Goal: Task Accomplishment & Management: Manage account settings

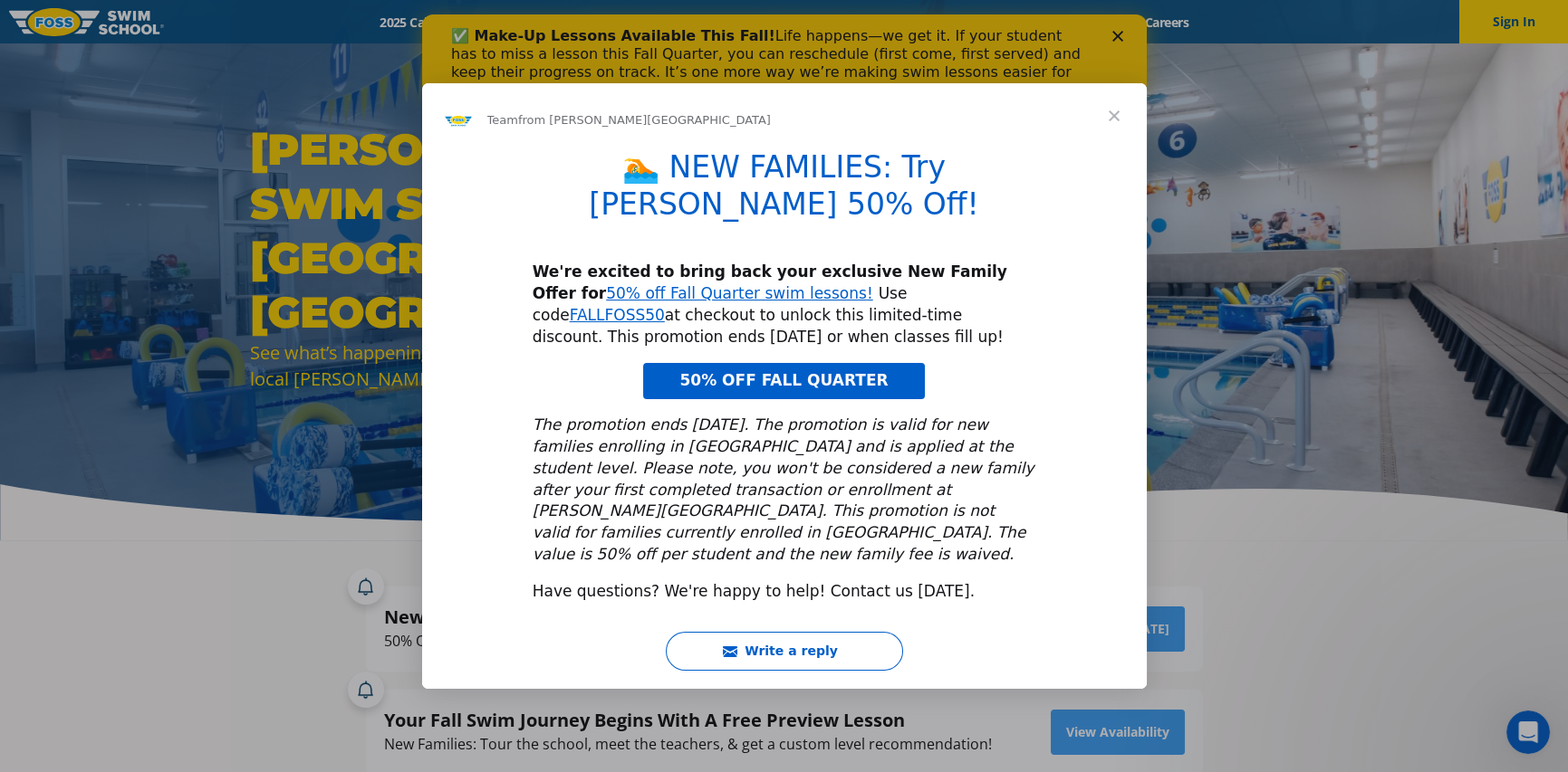
click at [1118, 144] on span "Close" at bounding box center [1114, 115] width 65 height 65
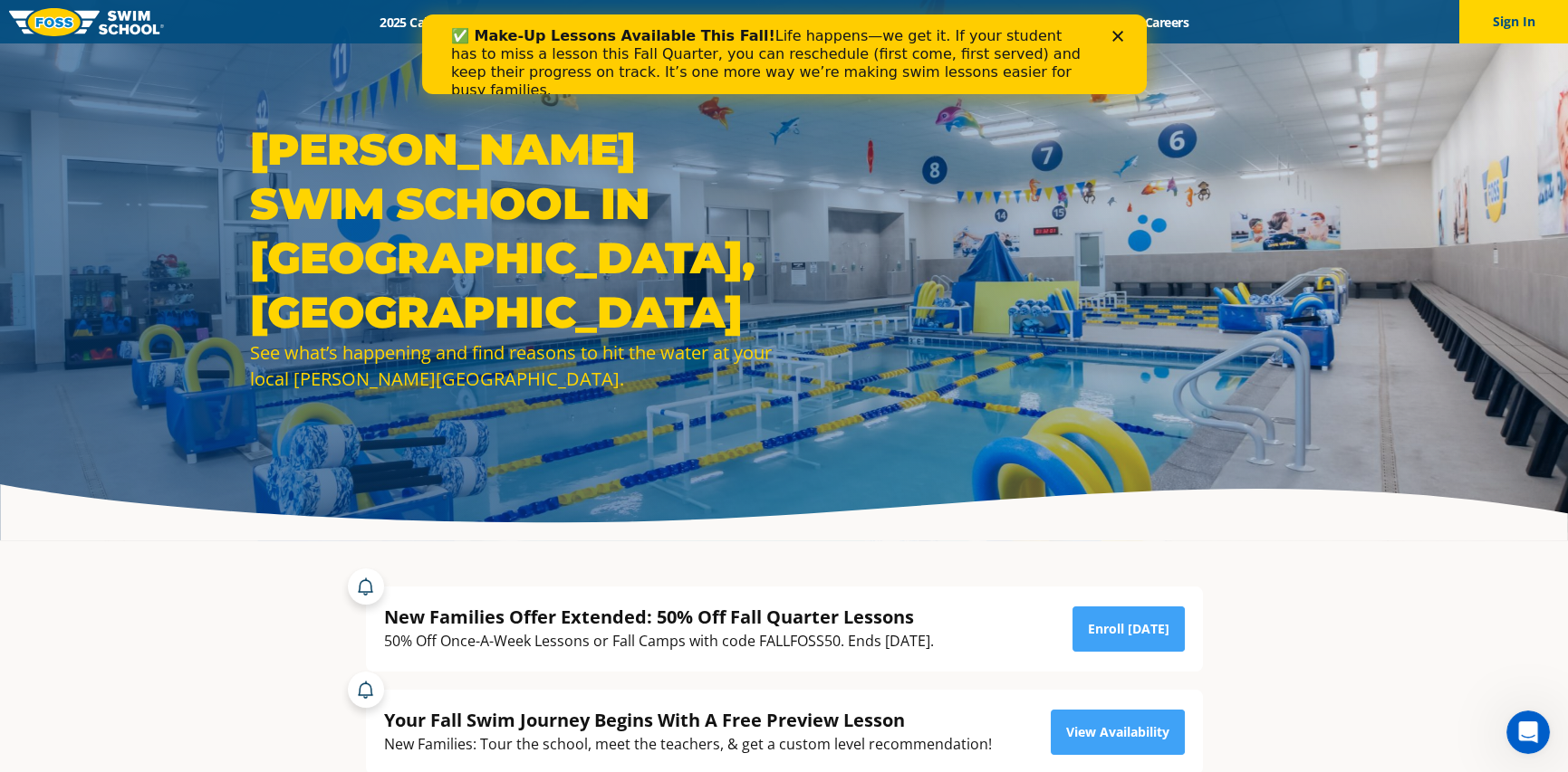
click at [1112, 34] on icon "Close" at bounding box center [1117, 36] width 11 height 11
click at [1115, 40] on icon "Close" at bounding box center [1117, 36] width 11 height 11
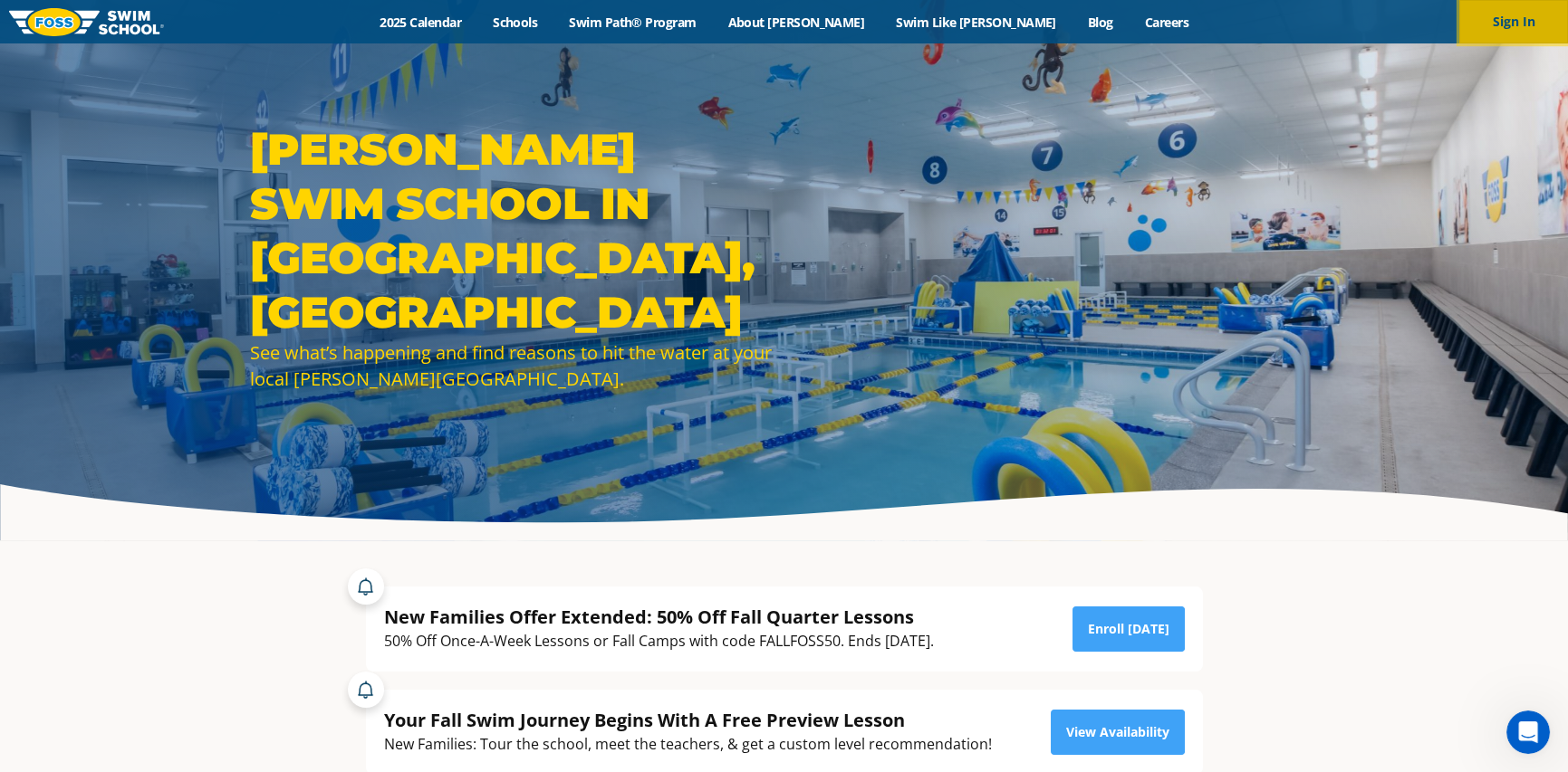
click at [1494, 15] on button "Sign In" at bounding box center [1513, 22] width 109 height 44
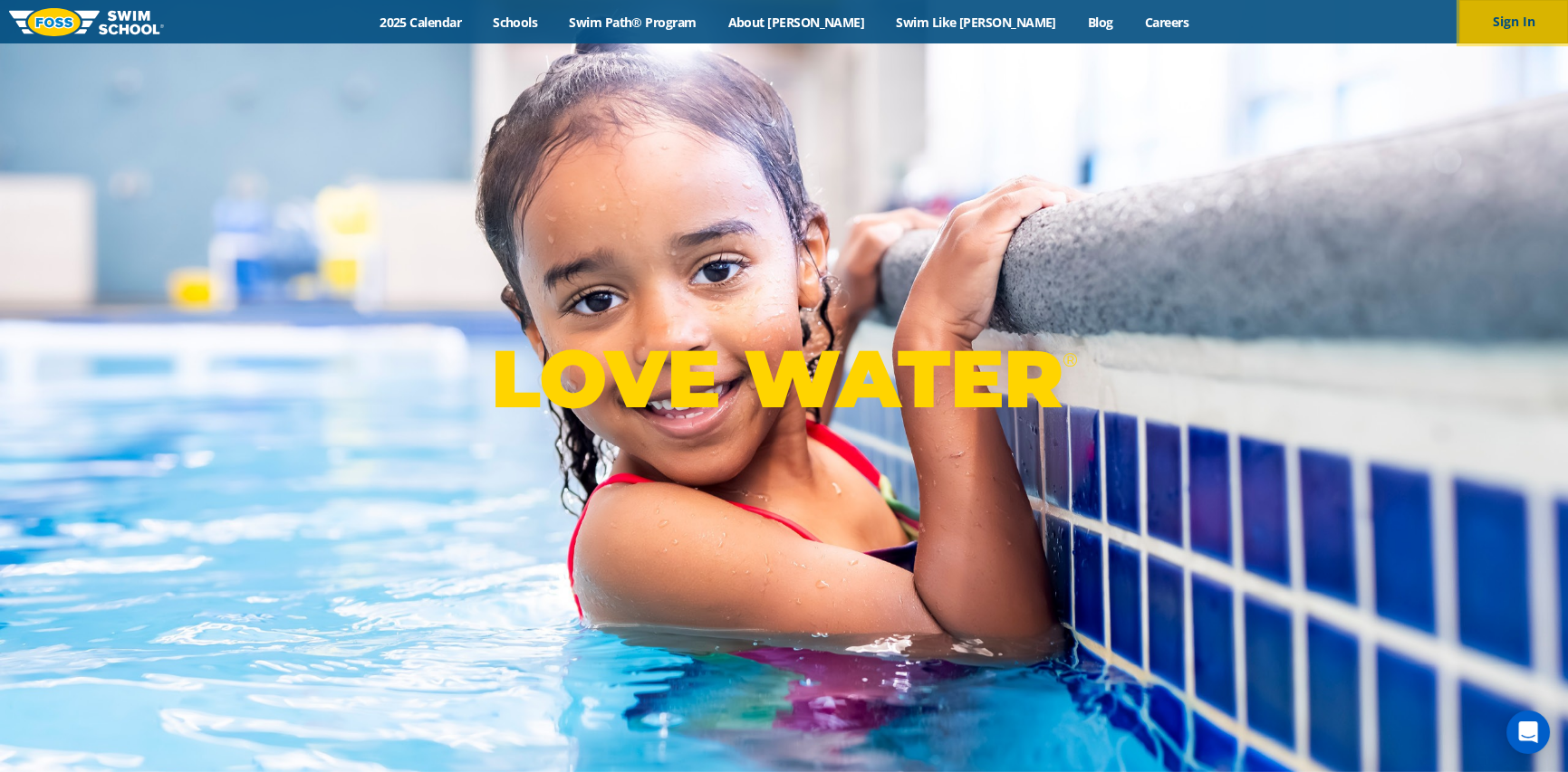
click at [1499, 29] on button "Sign In" at bounding box center [1513, 22] width 109 height 44
